Goal: Information Seeking & Learning: Learn about a topic

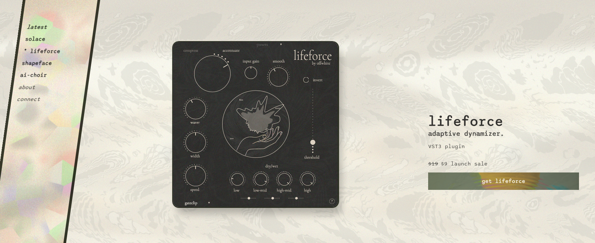
click at [41, 41] on button "solace" at bounding box center [35, 39] width 21 height 7
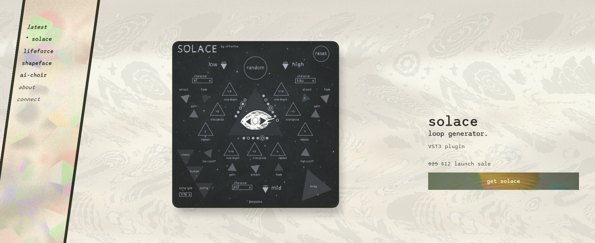
click at [40, 26] on button "latest" at bounding box center [36, 27] width 21 height 7
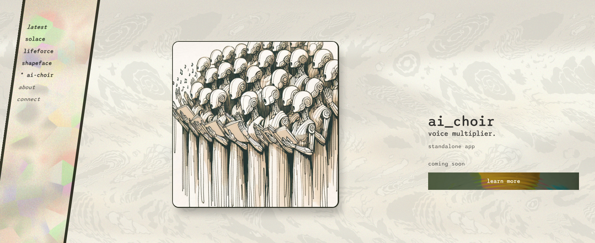
click at [469, 185] on link "learn more" at bounding box center [503, 180] width 151 height 17
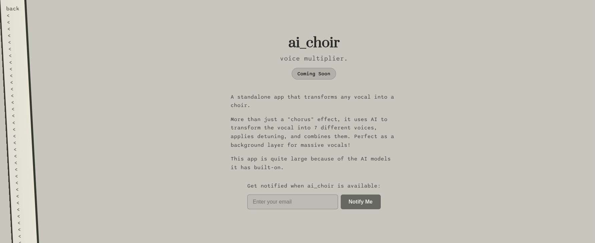
click at [13, 92] on div "<" at bounding box center [17, 95] width 14 height 7
